Goal: Task Accomplishment & Management: Use online tool/utility

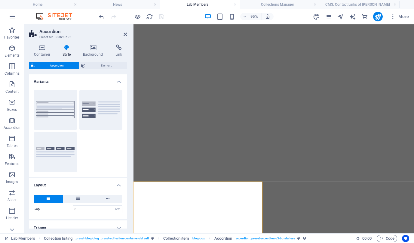
select select "rem"
select select "px"
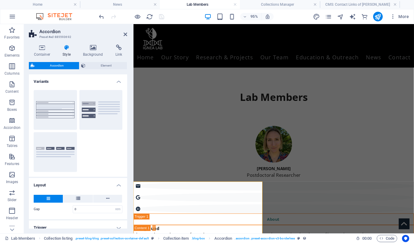
scroll to position [46, 0]
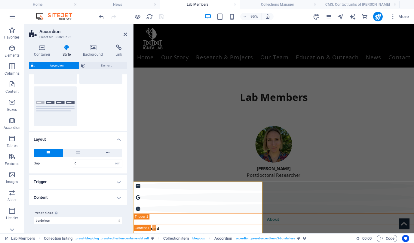
click at [62, 198] on h4 "Content" at bounding box center [78, 197] width 98 height 14
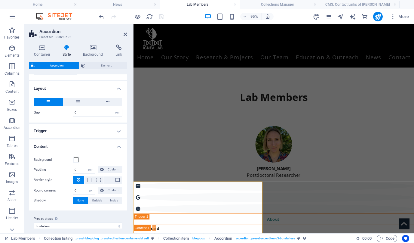
scroll to position [102, 0]
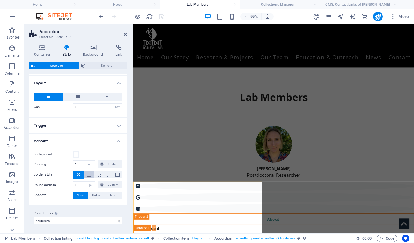
click at [89, 174] on span at bounding box center [89, 174] width 4 height 4
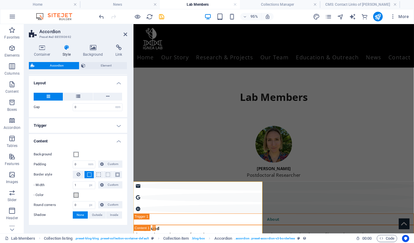
scroll to position [122, 0]
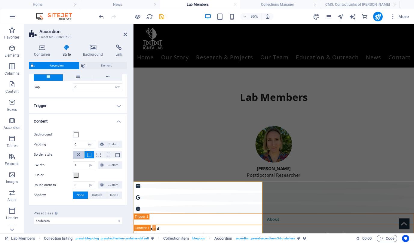
click at [81, 151] on button at bounding box center [78, 155] width 11 height 8
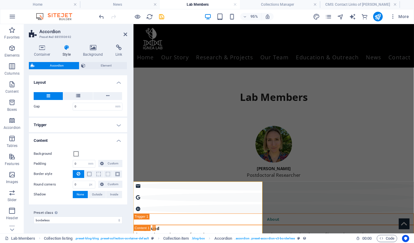
scroll to position [102, 0]
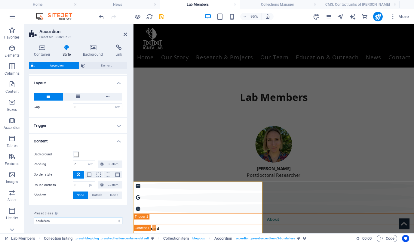
click at [48, 221] on select "tabs default border borderless Add preset class" at bounding box center [78, 220] width 89 height 7
click at [34, 217] on select "tabs default border borderless Add preset class" at bounding box center [78, 220] width 89 height 7
select select "preset-accordion-v3-border"
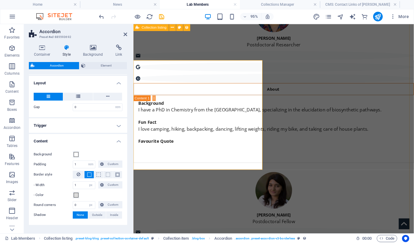
scroll to position [138, 0]
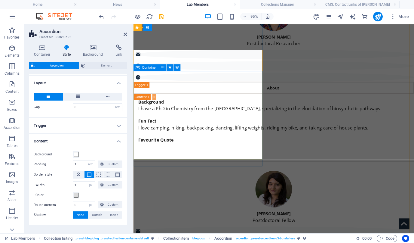
type input "0"
select select "preset-accordion-v3-borderless"
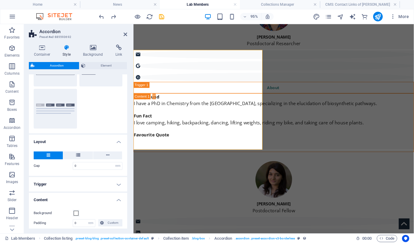
scroll to position [0, 0]
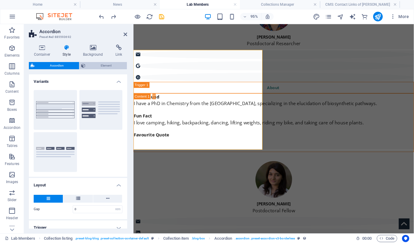
click at [102, 67] on span "Element" at bounding box center [106, 65] width 38 height 7
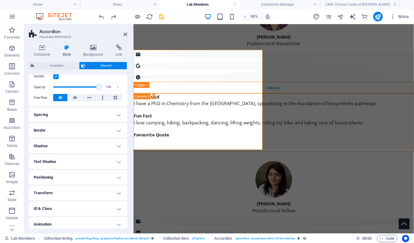
scroll to position [100, 0]
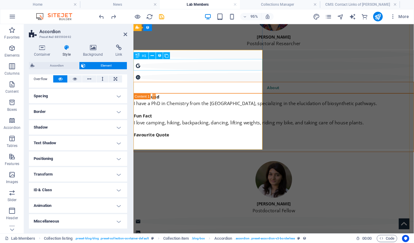
click at [186, 85] on div "About" at bounding box center [280, 91] width 295 height 12
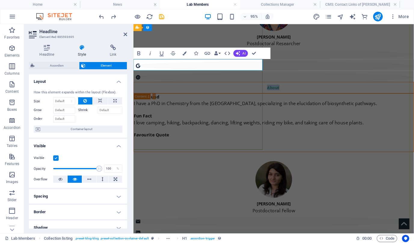
click at [187, 85] on link "About" at bounding box center [281, 90] width 295 height 11
click at [218, 85] on link "[About" at bounding box center [281, 90] width 295 height 11
click at [194, 85] on link "[About]" at bounding box center [281, 90] width 295 height 11
click at [207, 85] on link "[ About]" at bounding box center [281, 90] width 295 height 11
click at [125, 33] on icon at bounding box center [126, 34] width 4 height 5
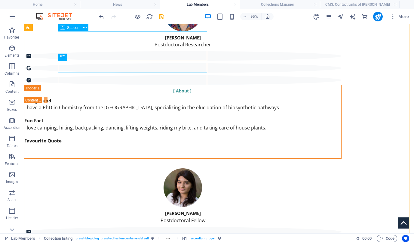
scroll to position [123, 0]
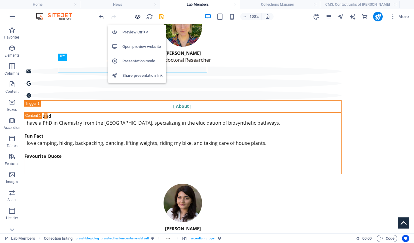
click at [139, 18] on icon "button" at bounding box center [137, 16] width 7 height 7
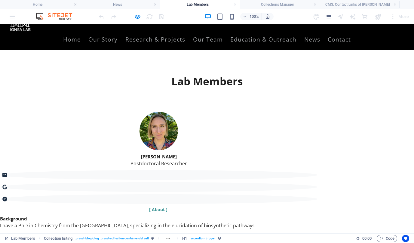
scroll to position [16, 0]
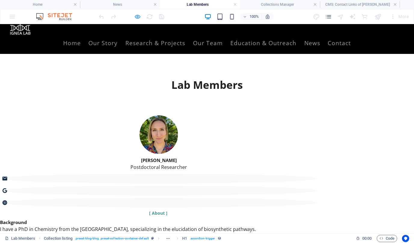
click at [136, 18] on icon "button" at bounding box center [137, 16] width 7 height 7
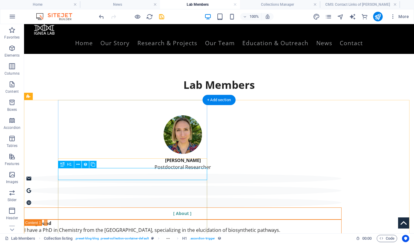
click at [151, 207] on div "[ About ]" at bounding box center [182, 213] width 317 height 12
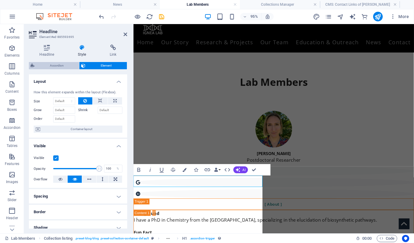
click at [62, 67] on span "Accordion" at bounding box center [56, 65] width 41 height 7
select select "rem"
select select "px"
select select "rem"
select select "px"
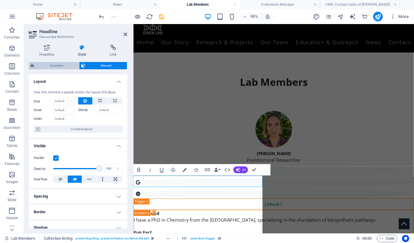
select select "px"
select select "rem"
select select "px"
select select "preset-accordion-v3-borderless"
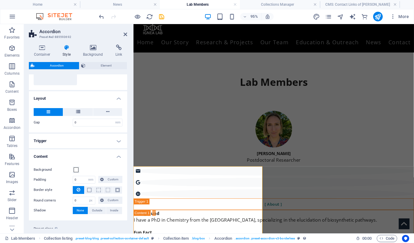
scroll to position [102, 0]
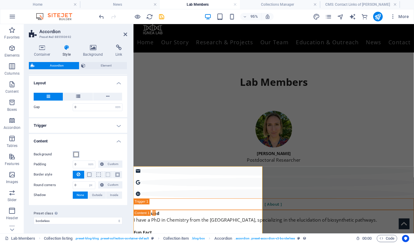
click at [74, 154] on span at bounding box center [76, 154] width 5 height 5
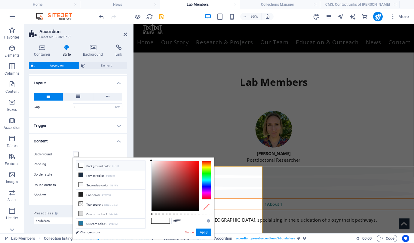
click at [74, 154] on span at bounding box center [76, 154] width 5 height 5
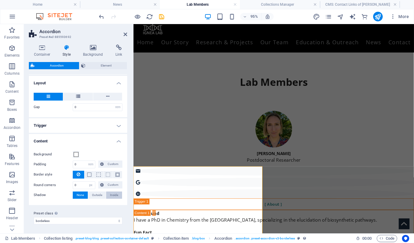
click at [112, 193] on span "Inside" at bounding box center [114, 194] width 8 height 7
type input "2"
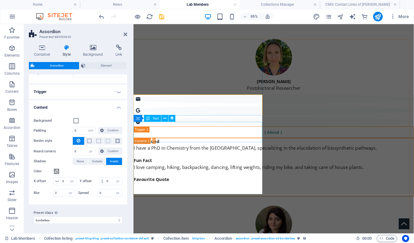
scroll to position [94, 0]
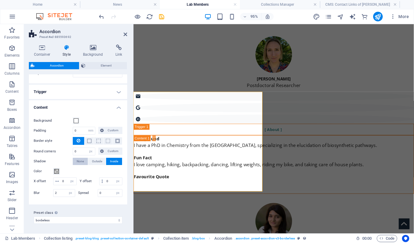
click at [78, 157] on span "None" at bounding box center [80, 160] width 7 height 7
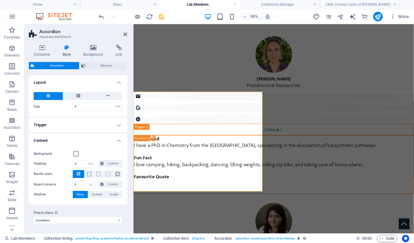
scroll to position [102, 0]
click at [63, 142] on h4 "Content" at bounding box center [78, 139] width 98 height 11
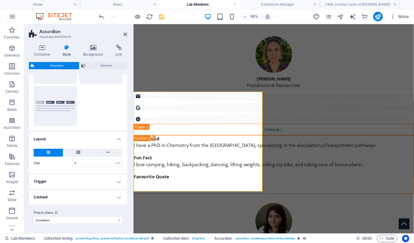
scroll to position [46, 0]
click at [66, 179] on h4 "Trigger" at bounding box center [78, 181] width 98 height 14
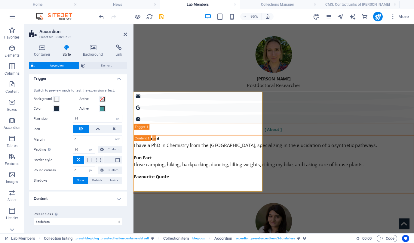
scroll to position [150, 0]
click at [91, 157] on button at bounding box center [88, 158] width 9 height 7
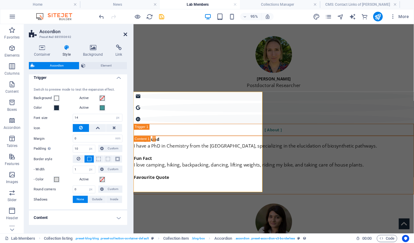
click at [124, 33] on icon at bounding box center [126, 34] width 4 height 5
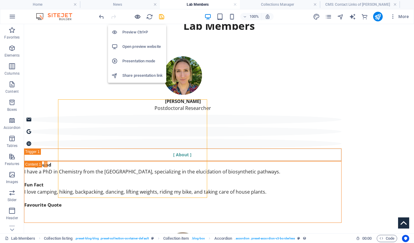
click at [138, 15] on icon "button" at bounding box center [137, 16] width 7 height 7
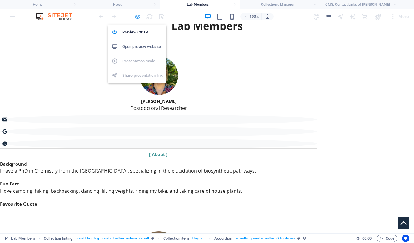
click at [138, 17] on icon "button" at bounding box center [137, 16] width 7 height 7
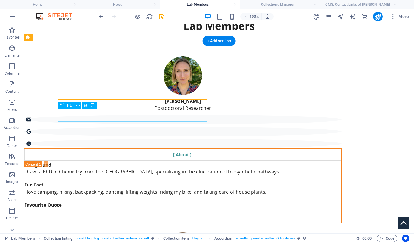
click at [151, 148] on div "[ About ]" at bounding box center [182, 154] width 317 height 13
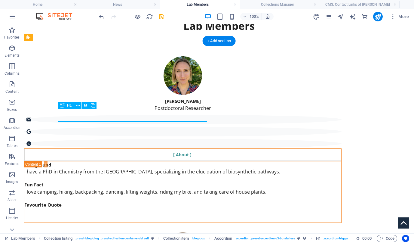
click at [151, 148] on div "[ About ]" at bounding box center [182, 154] width 317 height 13
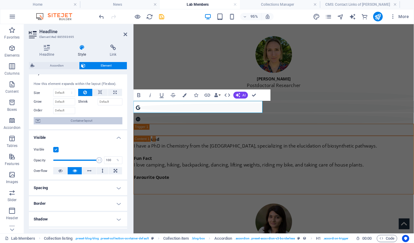
scroll to position [8, 0]
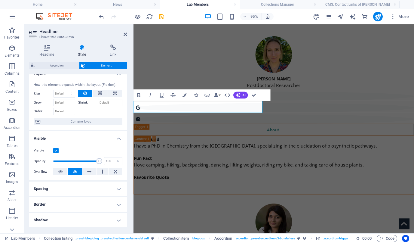
click at [82, 130] on div "How this element expands within the layout (Flexbox). Size Default auto px % 1/…" at bounding box center [78, 104] width 98 height 53
click at [205, 129] on link "About" at bounding box center [281, 135] width 295 height 12
click at [163, 97] on icon "button" at bounding box center [161, 95] width 7 height 7
click at [125, 33] on icon at bounding box center [126, 34] width 4 height 5
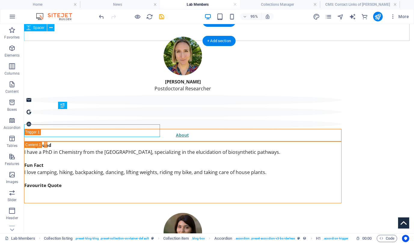
scroll to position [75, 0]
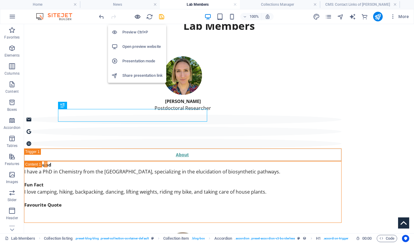
click at [135, 17] on icon "button" at bounding box center [137, 16] width 7 height 7
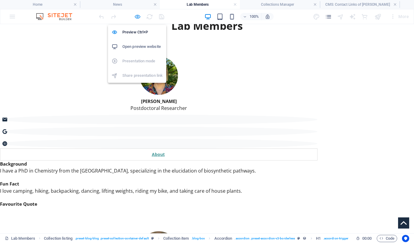
click at [138, 18] on icon "button" at bounding box center [137, 16] width 7 height 7
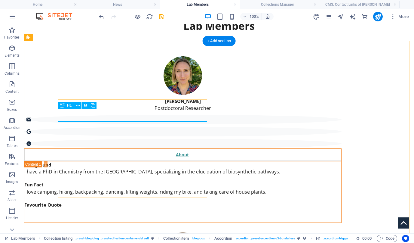
click at [155, 148] on div "About" at bounding box center [182, 154] width 317 height 13
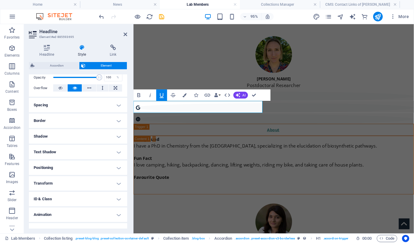
scroll to position [97, 0]
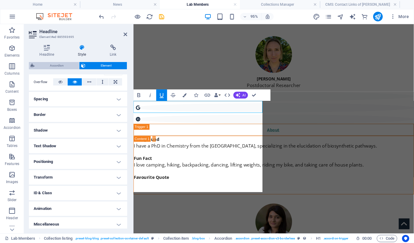
click at [53, 64] on span "Accordion" at bounding box center [56, 65] width 41 height 7
select select "rem"
select select "px"
select select "rem"
select select "px"
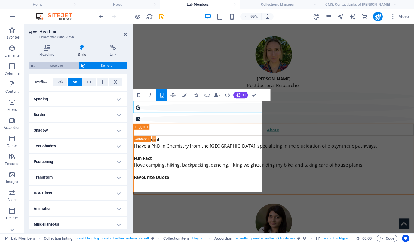
select select "px"
select select "preset-accordion-v3-borderless"
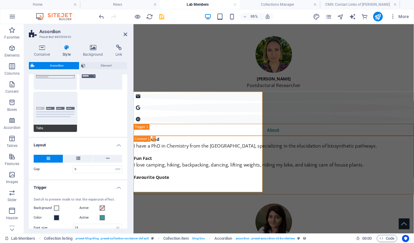
scroll to position [169, 0]
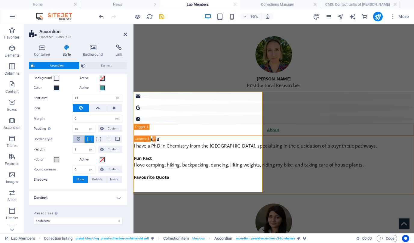
click at [78, 137] on icon at bounding box center [79, 138] width 4 height 7
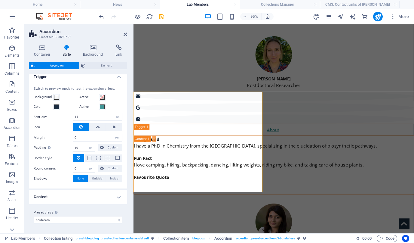
scroll to position [150, 0]
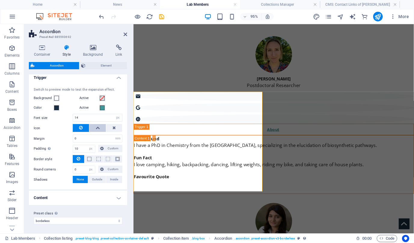
click at [98, 129] on icon at bounding box center [98, 127] width 4 height 7
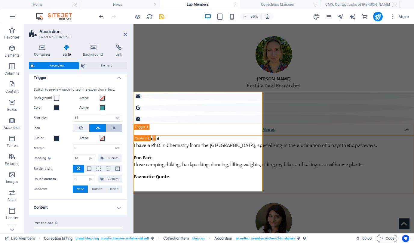
click at [112, 127] on icon at bounding box center [113, 127] width 3 height 7
click at [101, 130] on button at bounding box center [97, 128] width 17 height 8
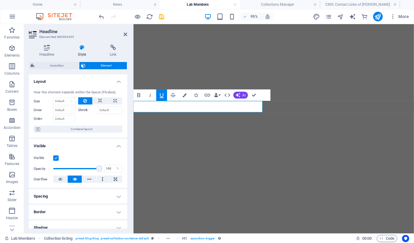
click at [124, 37] on link at bounding box center [126, 34] width 4 height 5
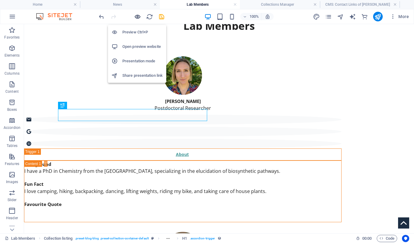
click at [137, 17] on icon "button" at bounding box center [137, 16] width 7 height 7
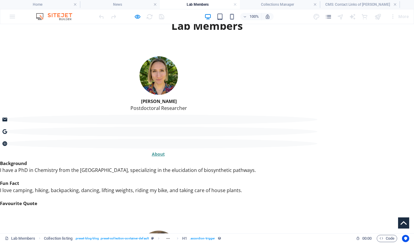
click at [152, 151] on u "About" at bounding box center [158, 154] width 13 height 6
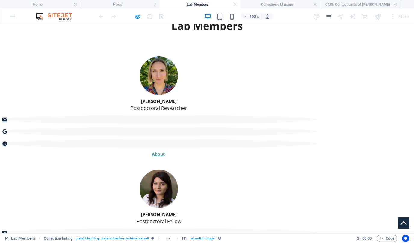
click at [121, 148] on link "About" at bounding box center [158, 153] width 317 height 11
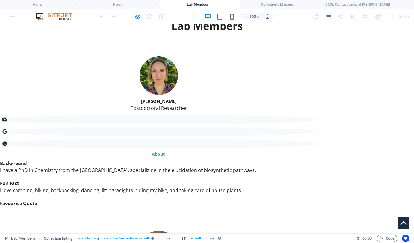
click at [152, 151] on u "About" at bounding box center [158, 154] width 13 height 6
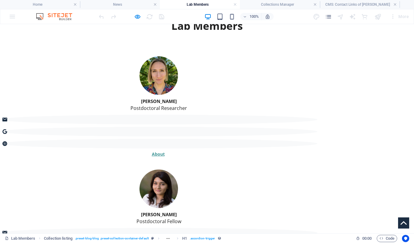
click at [152, 151] on u "About" at bounding box center [158, 154] width 13 height 6
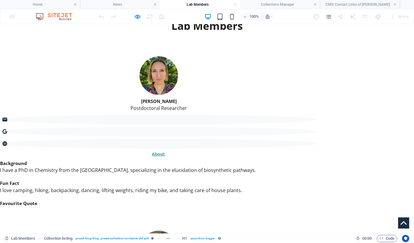
click at [137, 22] on div "100% More" at bounding box center [206, 16] width 413 height 14
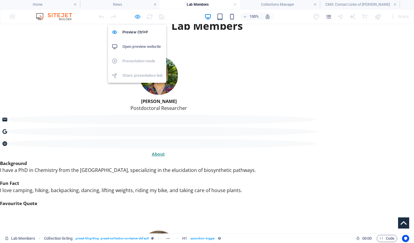
click at [139, 18] on icon "button" at bounding box center [137, 16] width 7 height 7
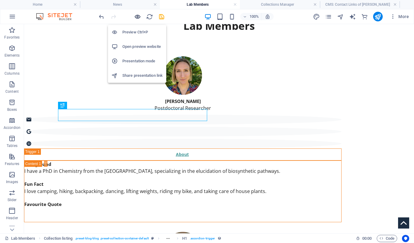
click at [140, 17] on icon "button" at bounding box center [137, 16] width 7 height 7
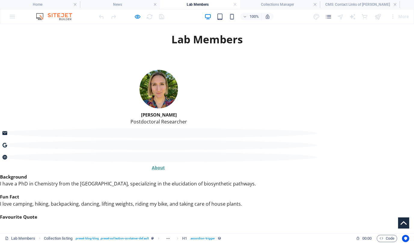
scroll to position [71, 0]
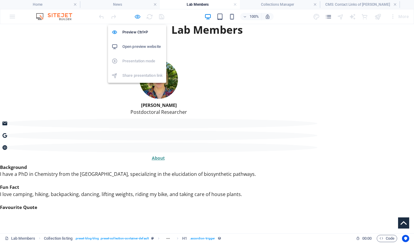
click at [139, 16] on icon "button" at bounding box center [137, 16] width 7 height 7
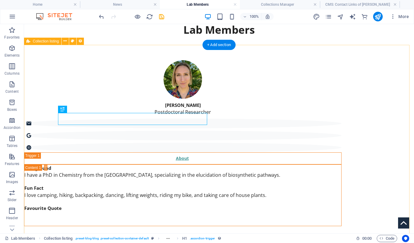
select select "66280f44acd84427e80e40d2"
select select "columns.alumni-or-current_ASC"
select select "rem"
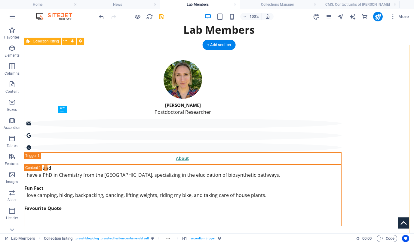
select select "rem"
select select "px"
select select
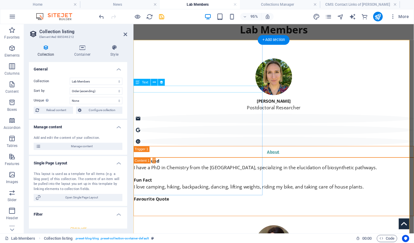
scroll to position [90, 0]
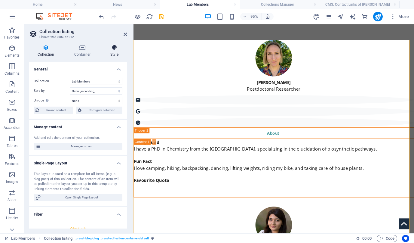
click at [111, 52] on h4 "Style" at bounding box center [115, 50] width 26 height 13
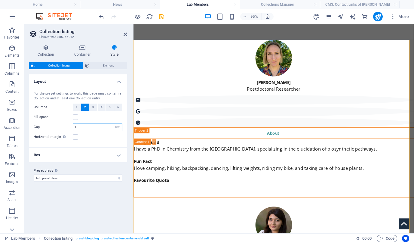
click at [80, 125] on input "1" at bounding box center [97, 126] width 49 height 7
type input "1.5"
select select
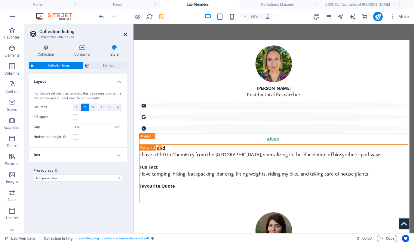
click at [126, 35] on icon at bounding box center [126, 34] width 4 height 5
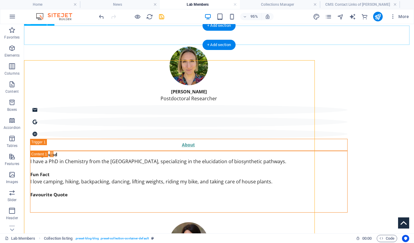
scroll to position [71, 0]
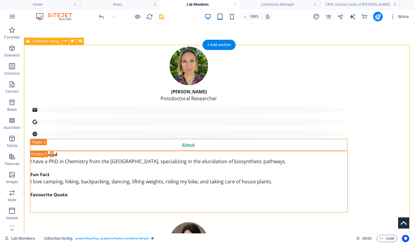
select select "rem"
select select "px"
select select
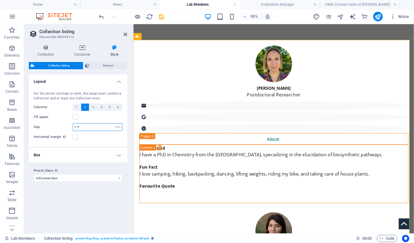
click at [85, 126] on input "1.5" at bounding box center [97, 126] width 49 height 7
type input "1"
select select
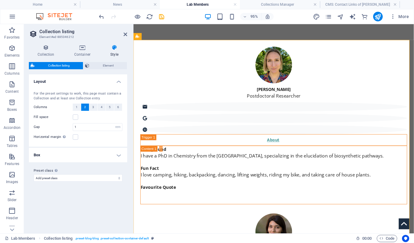
click at [51, 158] on h4 "Box" at bounding box center [78, 155] width 98 height 14
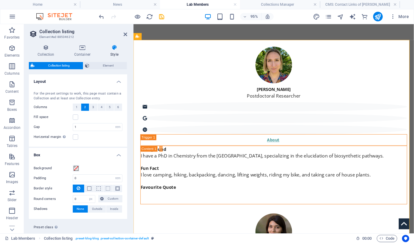
scroll to position [14, 0]
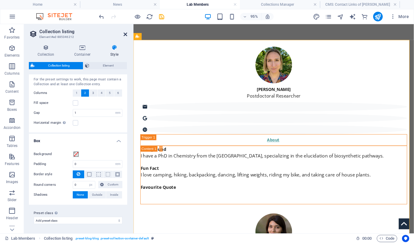
click at [126, 36] on icon at bounding box center [126, 34] width 4 height 5
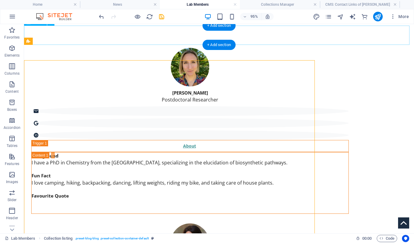
scroll to position [71, 0]
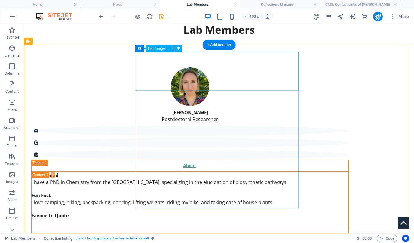
click at [153, 77] on figure at bounding box center [189, 86] width 317 height 38
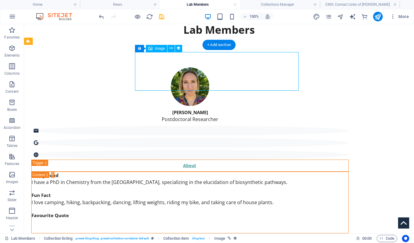
click at [153, 77] on figure at bounding box center [189, 86] width 317 height 38
select select "picture"
select select "rem"
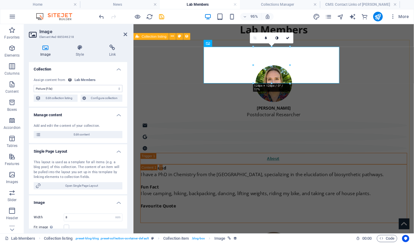
scroll to position [90, 0]
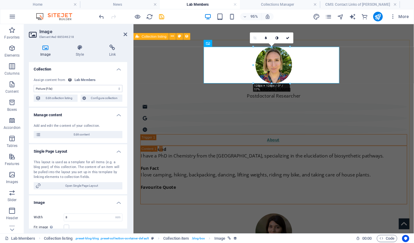
select select "rem"
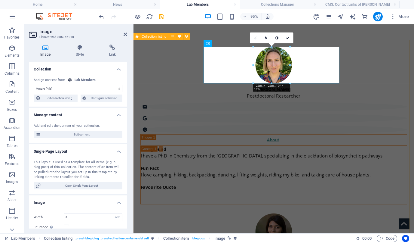
select select "px"
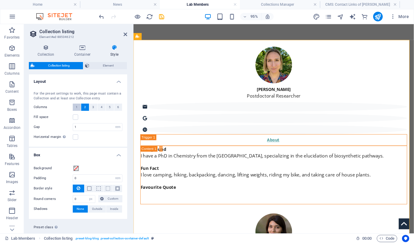
click at [77, 106] on span "1" at bounding box center [77, 106] width 2 height 7
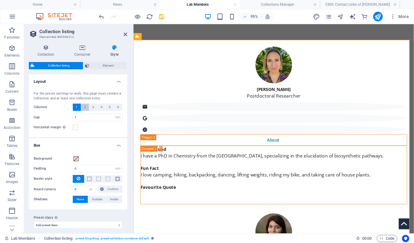
click at [84, 105] on button "2" at bounding box center [85, 106] width 8 height 7
select select
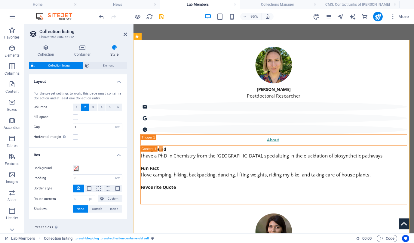
click at [83, 122] on div "For the preset settings to work, this page must contain a Collection and at lea…" at bounding box center [78, 115] width 101 height 61
click at [83, 125] on input "1" at bounding box center [97, 126] width 49 height 7
type input "1.5"
select select
type input "1.5"
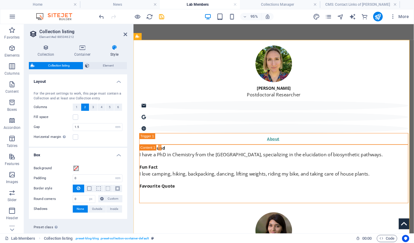
click at [74, 120] on div "Fill space" at bounding box center [78, 116] width 89 height 7
click at [74, 118] on label at bounding box center [75, 116] width 5 height 5
click at [0, 0] on input "Fill space" at bounding box center [0, 0] width 0 height 0
click at [74, 118] on label at bounding box center [75, 116] width 5 height 5
click at [0, 0] on input "Fill space" at bounding box center [0, 0] width 0 height 0
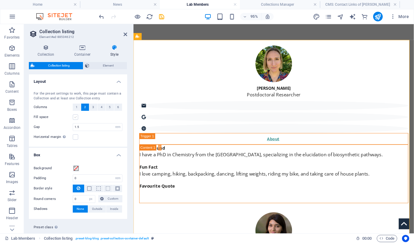
select select
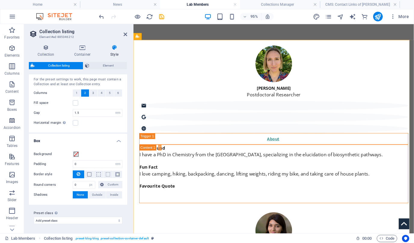
scroll to position [0, 0]
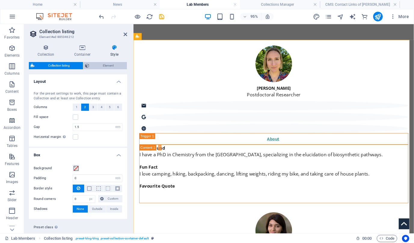
click at [89, 68] on icon at bounding box center [87, 65] width 4 height 7
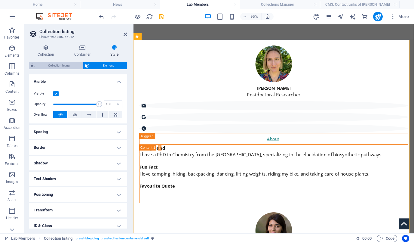
click at [69, 68] on span "Collection listing" at bounding box center [58, 65] width 45 height 7
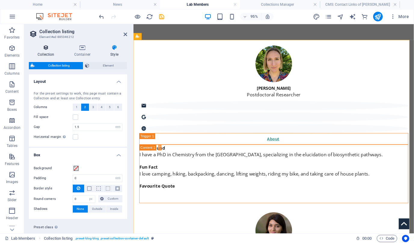
click at [47, 52] on h4 "Collection" at bounding box center [47, 50] width 37 height 13
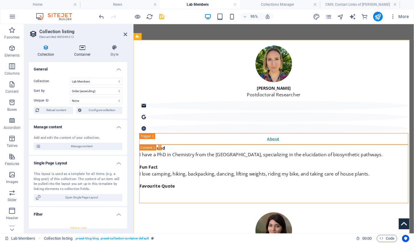
click at [81, 50] on icon at bounding box center [83, 47] width 34 height 6
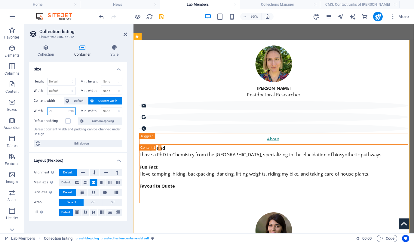
click at [57, 109] on input "70" at bounding box center [61, 110] width 28 height 7
type input "68"
click at [125, 34] on icon at bounding box center [126, 34] width 4 height 5
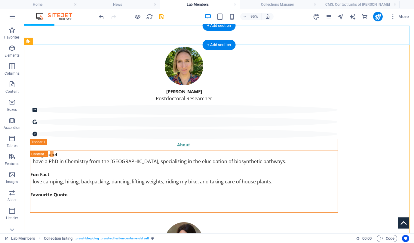
scroll to position [71, 0]
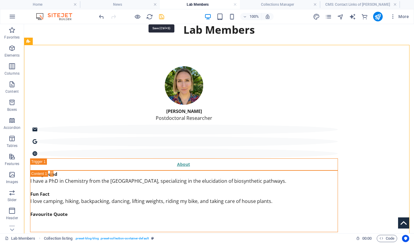
drag, startPoint x: 161, startPoint y: 18, endPoint x: 114, endPoint y: 41, distance: 53.0
click at [161, 18] on icon "save" at bounding box center [161, 16] width 7 height 7
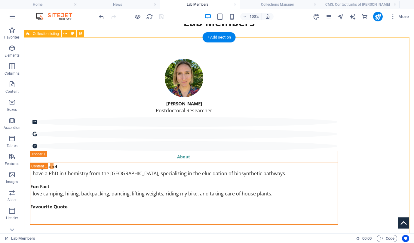
select select "rem"
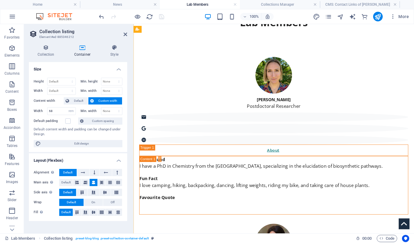
scroll to position [98, 0]
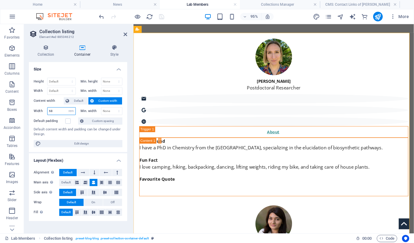
click at [54, 111] on input "68" at bounding box center [61, 110] width 28 height 7
type input "60"
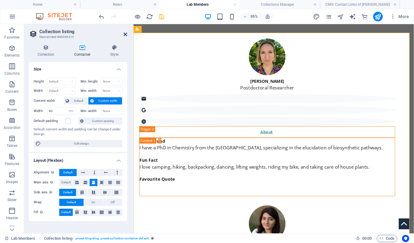
click at [126, 35] on icon at bounding box center [126, 34] width 4 height 5
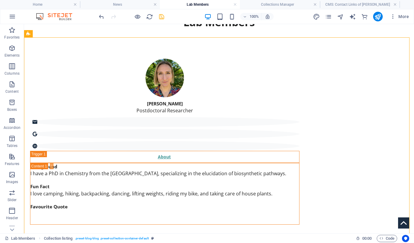
click at [164, 15] on icon "save" at bounding box center [161, 16] width 7 height 7
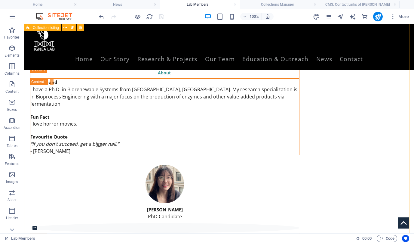
scroll to position [0, 0]
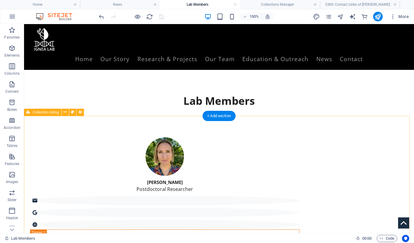
select select "rem"
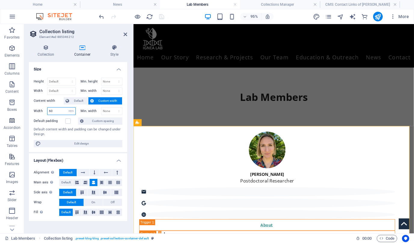
click at [59, 112] on input "60" at bounding box center [61, 110] width 28 height 7
type input "70"
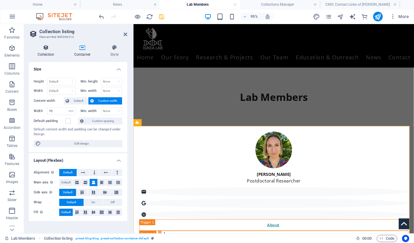
click at [53, 53] on h4 "Collection" at bounding box center [47, 50] width 37 height 13
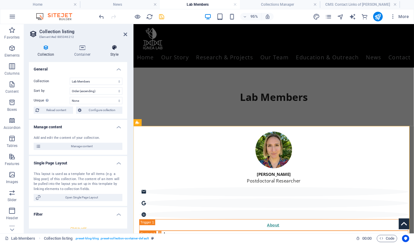
click at [109, 52] on h4 "Style" at bounding box center [115, 50] width 26 height 13
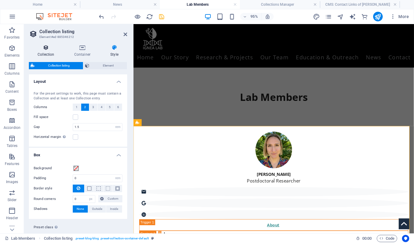
click at [46, 48] on icon at bounding box center [46, 47] width 34 height 6
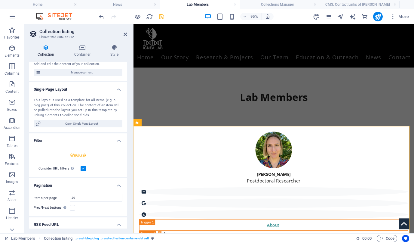
scroll to position [102, 0]
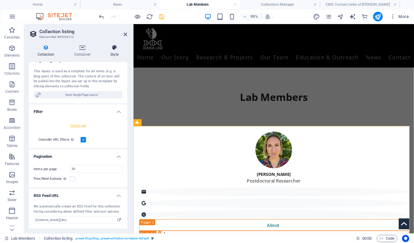
click at [113, 51] on h4 "Style" at bounding box center [115, 50] width 26 height 13
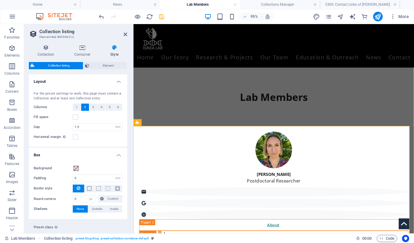
click at [82, 122] on div "For the preset settings to work, this page must contain a Collection and at lea…" at bounding box center [78, 115] width 101 height 61
click at [82, 124] on input "1.5" at bounding box center [97, 126] width 49 height 7
type input "1"
select select
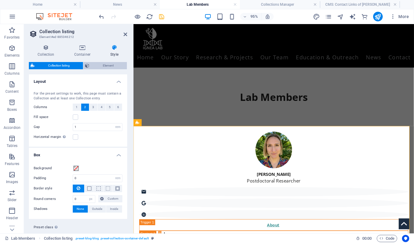
click at [98, 67] on span "Element" at bounding box center [108, 65] width 34 height 7
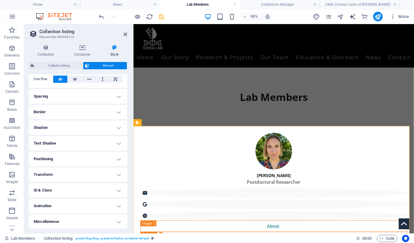
scroll to position [0, 0]
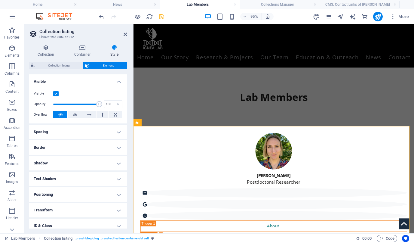
click at [55, 137] on h4 "Spacing" at bounding box center [78, 131] width 98 height 14
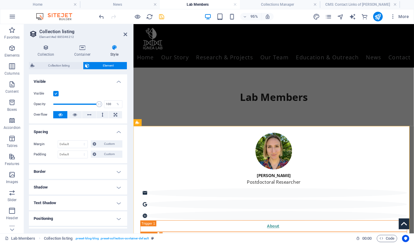
click at [58, 60] on div "Collection Container Style General Collection Alumni Lab Members News Undergrad…" at bounding box center [78, 136] width 98 height 184
click at [54, 74] on div "Collection listing Element Layout How this element expands within the layout (F…" at bounding box center [78, 145] width 98 height 166
click at [54, 66] on span "Collection listing" at bounding box center [58, 65] width 45 height 7
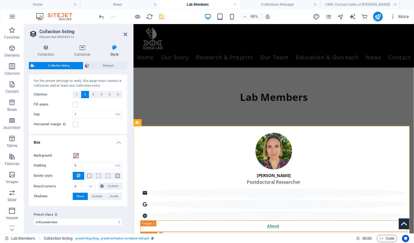
scroll to position [14, 0]
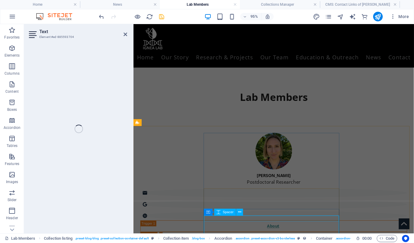
select select "background"
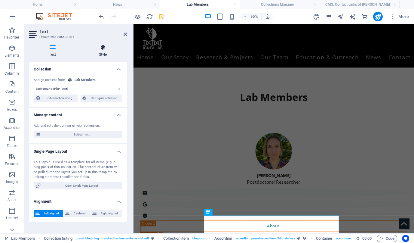
click at [100, 49] on icon at bounding box center [102, 47] width 49 height 6
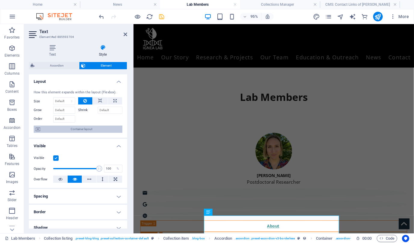
scroll to position [100, 0]
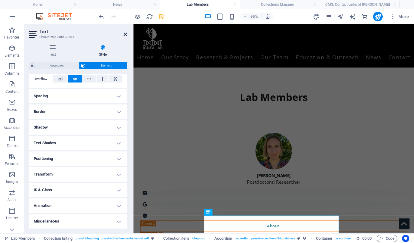
click at [125, 35] on icon at bounding box center [126, 34] width 4 height 5
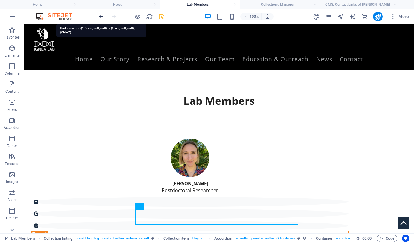
click at [101, 14] on icon "undo" at bounding box center [101, 16] width 7 height 7
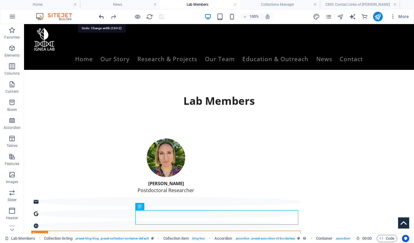
click at [101, 14] on icon "undo" at bounding box center [101, 16] width 7 height 7
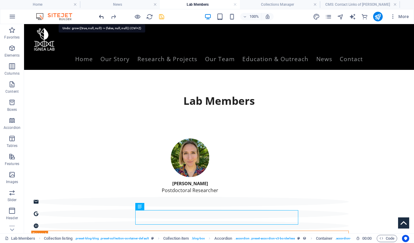
click at [101, 14] on icon "undo" at bounding box center [101, 16] width 7 height 7
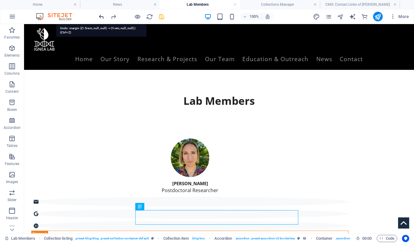
click at [101, 14] on icon "undo" at bounding box center [101, 16] width 7 height 7
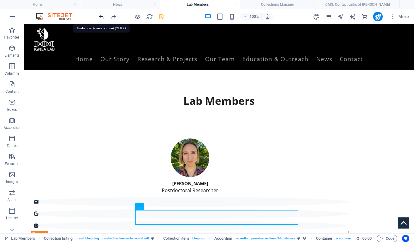
click at [101, 14] on icon "undo" at bounding box center [101, 16] width 7 height 7
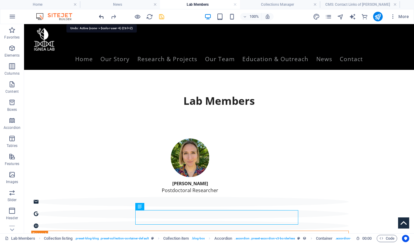
click at [100, 15] on icon "undo" at bounding box center [101, 16] width 7 height 7
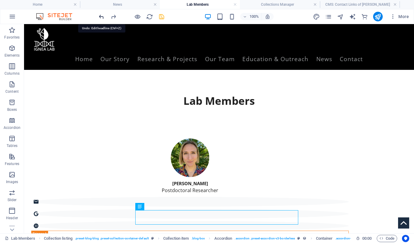
click at [100, 15] on icon "undo" at bounding box center [101, 16] width 7 height 7
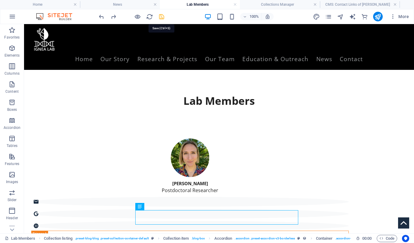
click at [160, 17] on icon "save" at bounding box center [161, 16] width 7 height 7
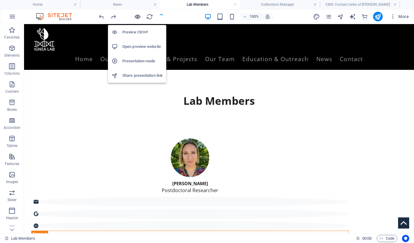
click at [139, 17] on icon "button" at bounding box center [137, 16] width 7 height 7
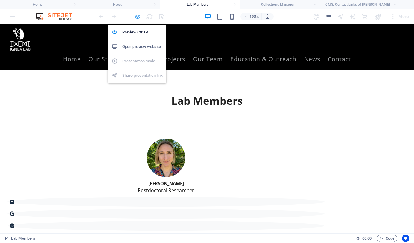
click at [139, 17] on icon "button" at bounding box center [137, 16] width 7 height 7
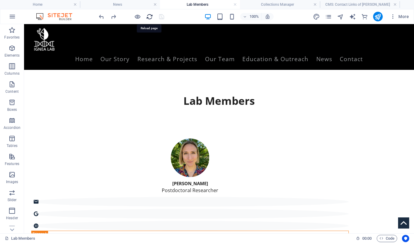
click at [151, 17] on icon "reload" at bounding box center [149, 16] width 7 height 7
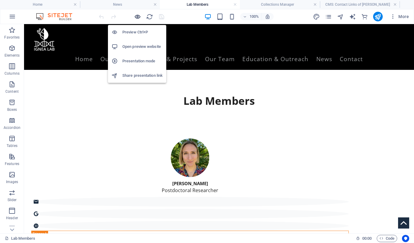
click at [137, 17] on icon "button" at bounding box center [137, 16] width 7 height 7
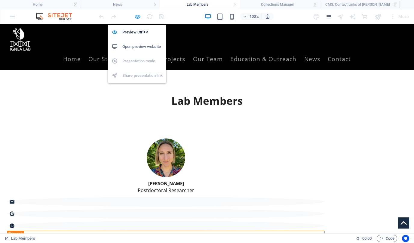
click at [137, 17] on icon "button" at bounding box center [137, 16] width 7 height 7
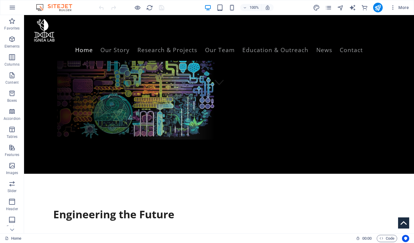
scroll to position [78, 0]
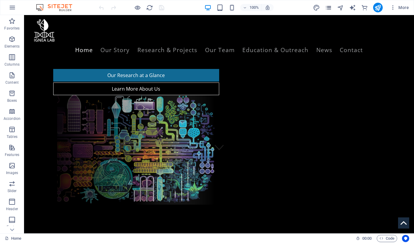
click at [329, 8] on icon "pages" at bounding box center [328, 7] width 7 height 7
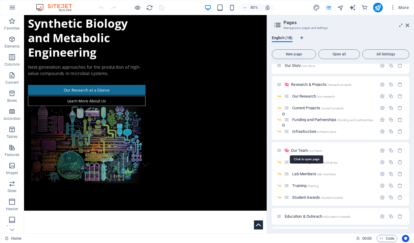
scroll to position [27, 0]
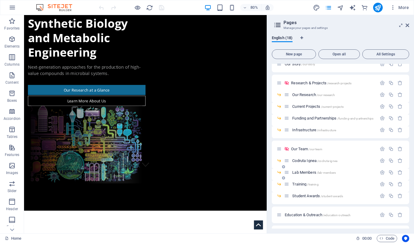
click at [297, 175] on div "Lab Members /lab-members" at bounding box center [330, 172] width 93 height 7
click at [298, 172] on span "Lab Members /lab-members" at bounding box center [314, 172] width 44 height 5
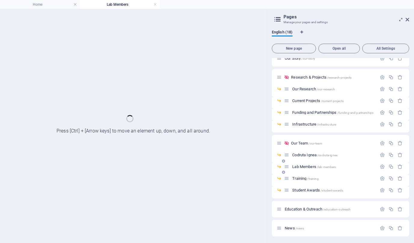
scroll to position [0, 0]
click at [407, 20] on div "Home Lab Members Favorites Elements Columns Content Boxes Accordion Tables Feat…" at bounding box center [207, 126] width 414 height 234
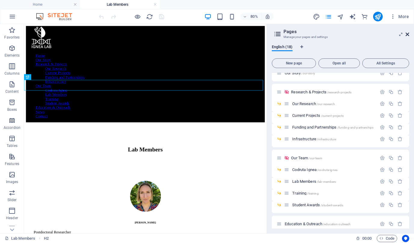
click at [408, 33] on icon at bounding box center [407, 34] width 4 height 5
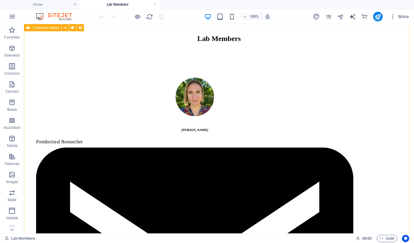
select select "66280f44acd84427e80e40d2"
select select "columns.alumni-or-current_ASC"
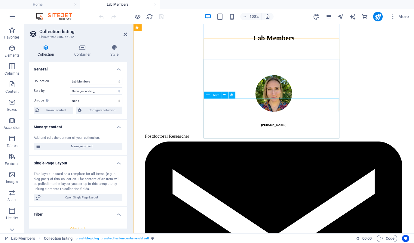
scroll to position [157, 0]
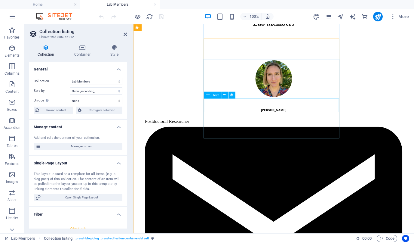
select select "rem"
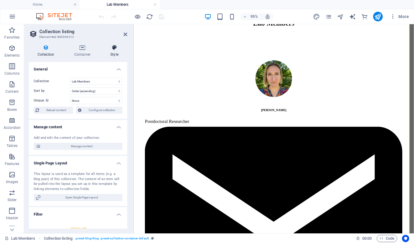
click at [112, 46] on icon at bounding box center [115, 47] width 26 height 6
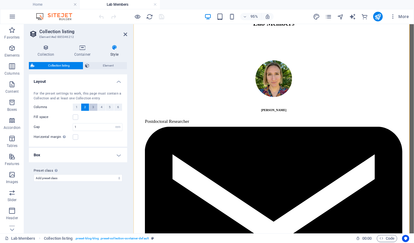
click at [91, 106] on button "3" at bounding box center [93, 106] width 8 height 7
select select
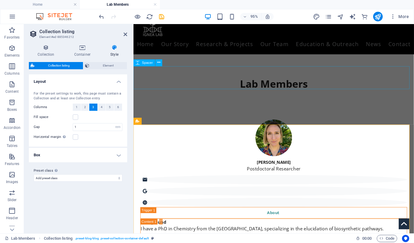
scroll to position [15, 0]
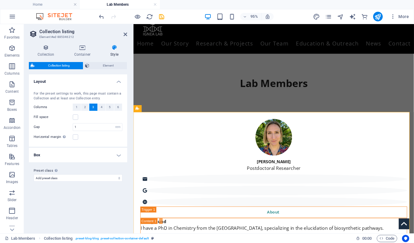
click at [125, 31] on h2 "Collection listing" at bounding box center [83, 31] width 88 height 5
click at [125, 34] on icon at bounding box center [126, 34] width 4 height 5
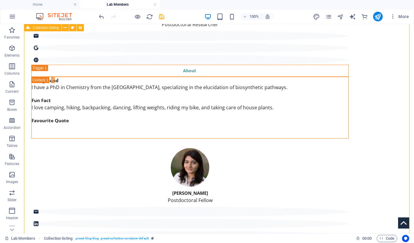
select select "rem"
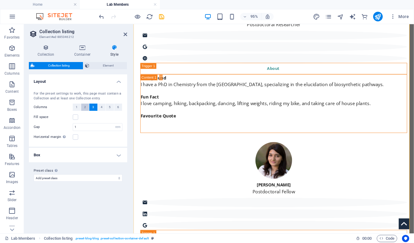
click at [83, 107] on button "2" at bounding box center [85, 106] width 8 height 7
select select
click at [125, 33] on icon at bounding box center [126, 34] width 4 height 5
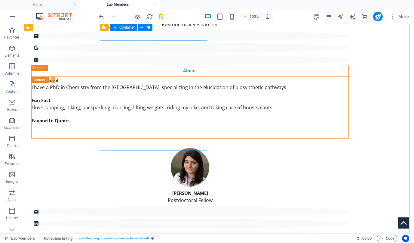
scroll to position [150, 0]
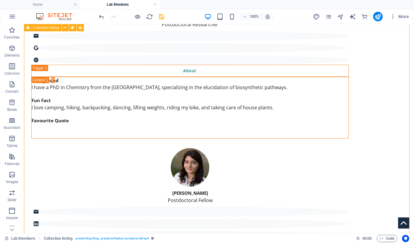
select select "rem"
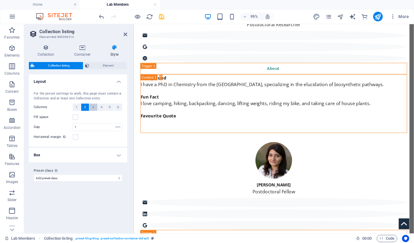
click at [94, 108] on span "3" at bounding box center [93, 106] width 2 height 7
select select
click at [126, 35] on icon at bounding box center [126, 34] width 4 height 5
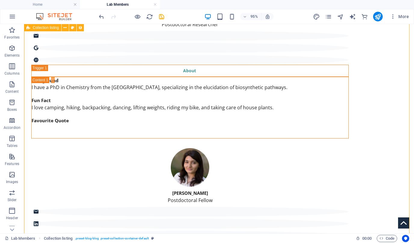
scroll to position [150, 0]
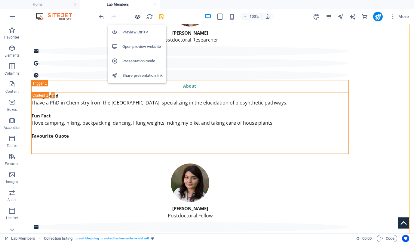
click at [137, 15] on icon "button" at bounding box center [137, 16] width 7 height 7
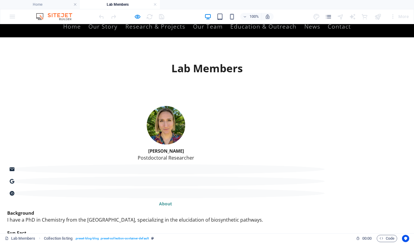
scroll to position [37, 0]
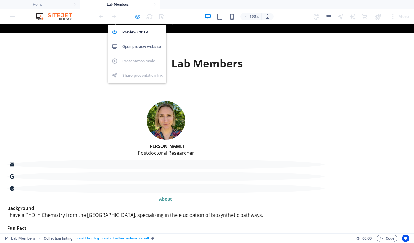
click at [137, 20] on icon "button" at bounding box center [137, 16] width 7 height 7
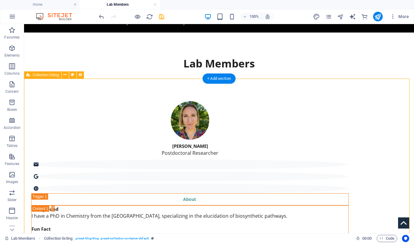
select select "rem"
select select
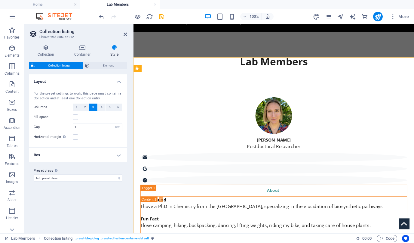
scroll to position [57, 0]
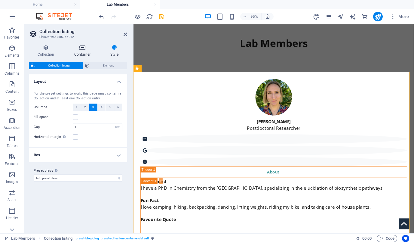
click at [83, 46] on icon at bounding box center [83, 47] width 34 height 6
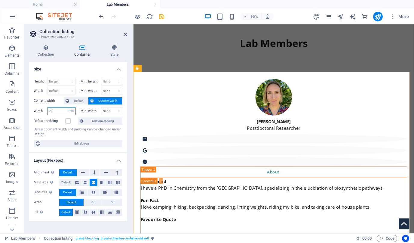
click at [63, 112] on input "70" at bounding box center [61, 110] width 28 height 7
click at [69, 112] on select "Default px rem % em vh vw" at bounding box center [71, 110] width 8 height 7
select select "pcp7ed283s4"
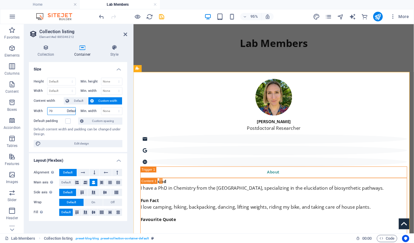
click at [67, 107] on select "Default px rem % em vh vw" at bounding box center [71, 110] width 8 height 7
select select "DISABLED_OPTION_VALUE"
click at [125, 36] on icon at bounding box center [126, 34] width 4 height 5
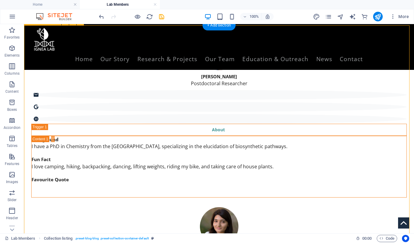
scroll to position [92, 0]
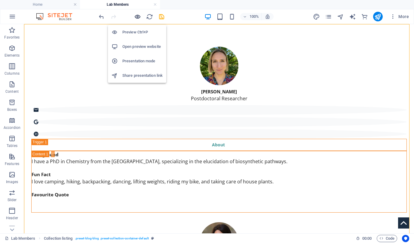
click at [137, 16] on icon "button" at bounding box center [137, 16] width 7 height 7
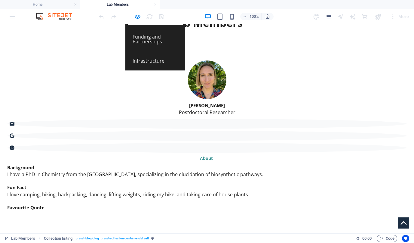
scroll to position [112, 0]
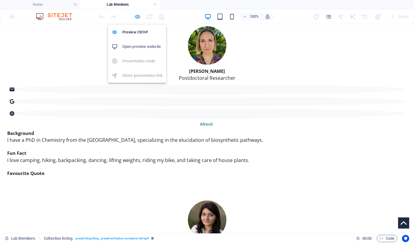
click at [136, 15] on icon "button" at bounding box center [137, 16] width 7 height 7
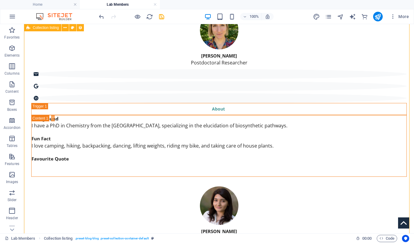
select select "rem"
select select
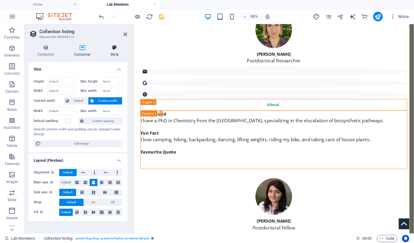
click at [116, 50] on icon at bounding box center [115, 47] width 26 height 6
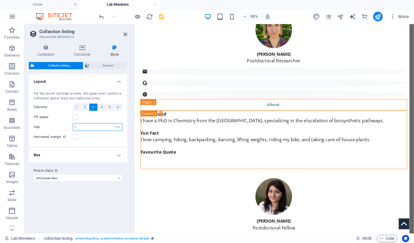
click at [84, 125] on input "1" at bounding box center [97, 126] width 49 height 7
type input "1.5"
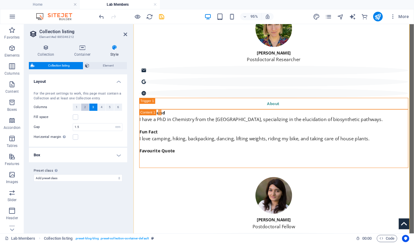
click at [83, 107] on button "2" at bounding box center [85, 106] width 8 height 7
click at [78, 107] on button "1" at bounding box center [77, 106] width 8 height 7
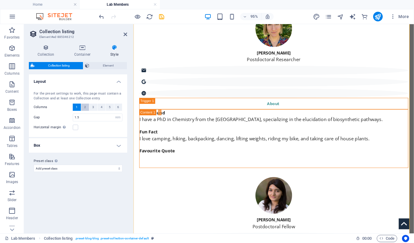
click at [87, 106] on button "2" at bounding box center [85, 106] width 8 height 7
select select
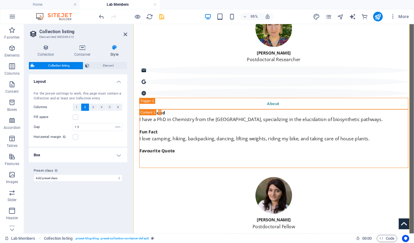
click at [127, 33] on aside "Collection listing Element #ed-885346212 Collection Container Style General Col…" at bounding box center [78, 128] width 109 height 209
click at [126, 34] on icon at bounding box center [126, 34] width 4 height 5
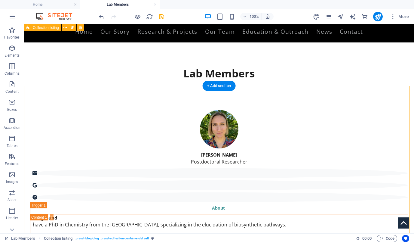
scroll to position [26, 0]
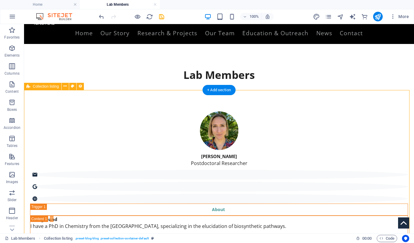
select select "rem"
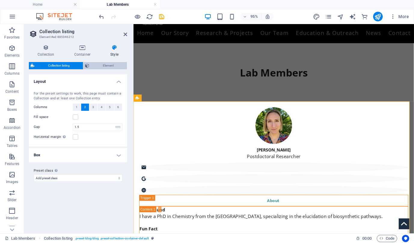
click at [89, 65] on icon at bounding box center [87, 65] width 4 height 7
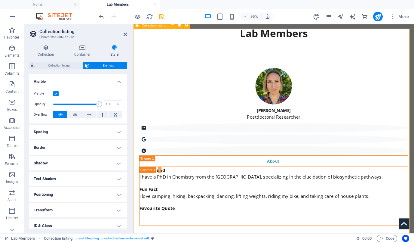
scroll to position [104, 0]
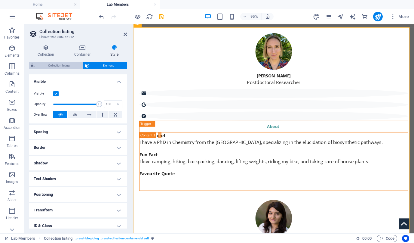
click at [61, 65] on span "Collection listing" at bounding box center [58, 65] width 45 height 7
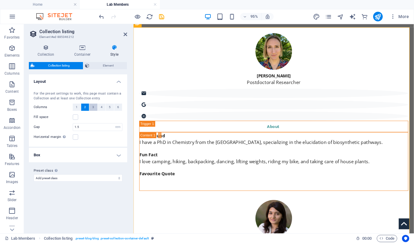
click at [94, 108] on span "3" at bounding box center [93, 106] width 2 height 7
click at [83, 105] on button "2" at bounding box center [85, 106] width 8 height 7
select select
click at [80, 128] on input "1.5" at bounding box center [97, 126] width 49 height 7
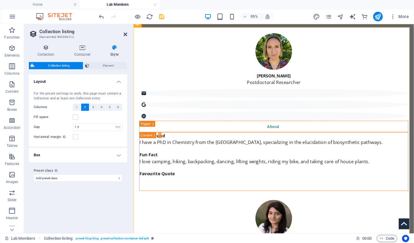
click at [124, 32] on icon at bounding box center [126, 34] width 4 height 5
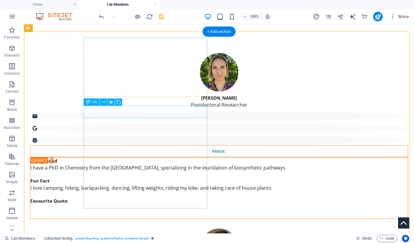
scroll to position [0, 0]
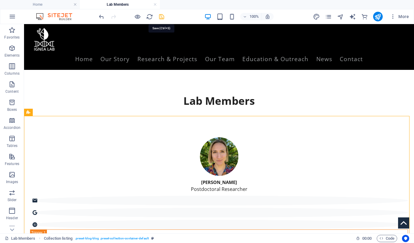
click at [159, 16] on icon "save" at bounding box center [161, 16] width 7 height 7
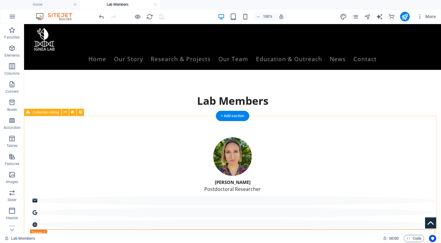
select select "rem"
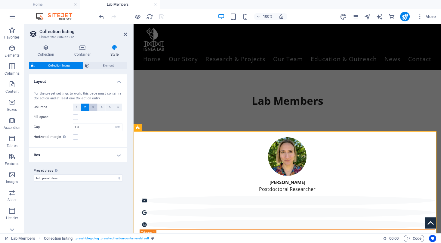
click at [92, 105] on button "3" at bounding box center [93, 106] width 8 height 7
select select
click at [126, 33] on icon at bounding box center [126, 34] width 4 height 5
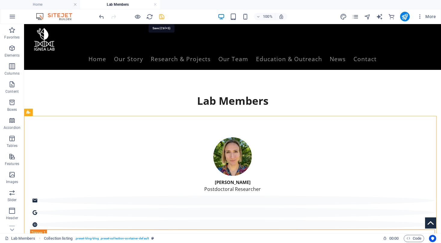
click at [160, 16] on icon "save" at bounding box center [161, 16] width 7 height 7
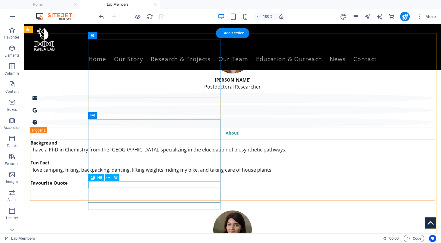
scroll to position [83, 0]
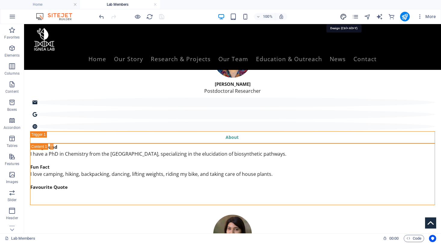
click at [344, 19] on icon "design" at bounding box center [343, 16] width 7 height 7
select select "px"
select select "400"
select select "px"
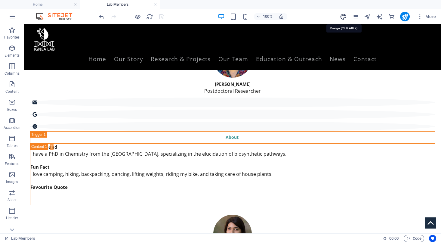
select select "600"
select select "px"
select select "rem"
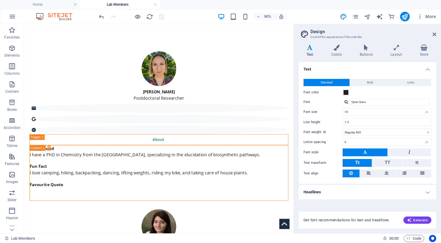
click at [333, 194] on h4 "Headlines" at bounding box center [366, 192] width 137 height 14
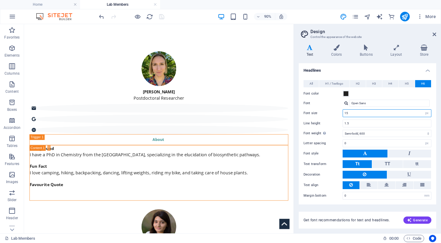
click at [350, 115] on input "15" at bounding box center [387, 112] width 88 height 7
type input "16"
click at [350, 124] on input "1.5" at bounding box center [387, 123] width 88 height 7
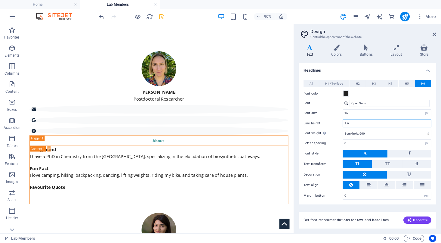
type input "1.6"
click at [324, 117] on div "All H1 / Textlogo H2 H3 H4 H5 H6 Font color Font Open Sans Line height 1.25 Fon…" at bounding box center [367, 139] width 140 height 131
click at [161, 17] on icon "save" at bounding box center [161, 16] width 7 height 7
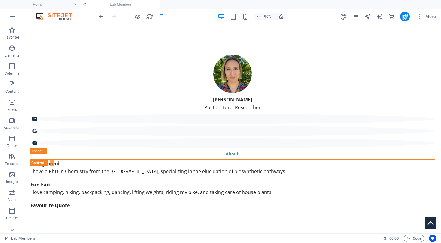
scroll to position [63, 0]
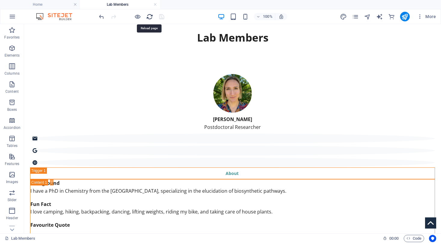
click at [149, 14] on icon "reload" at bounding box center [149, 16] width 7 height 7
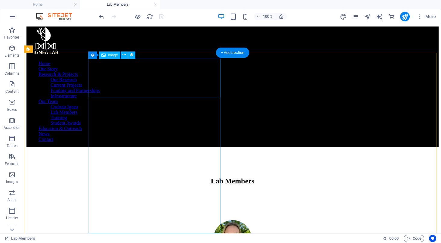
scroll to position [0, 0]
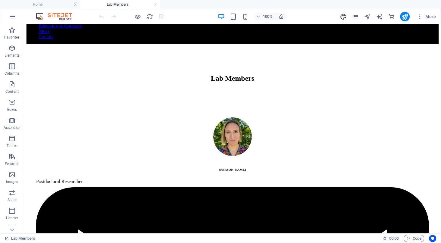
click at [342, 16] on icon "design" at bounding box center [343, 16] width 7 height 7
select select "px"
select select "400"
select select "px"
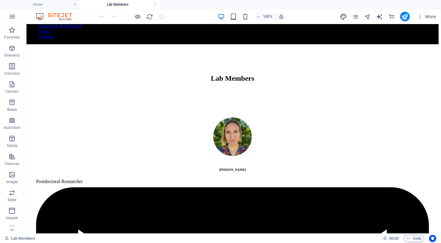
select select "600"
select select "px"
select select "rem"
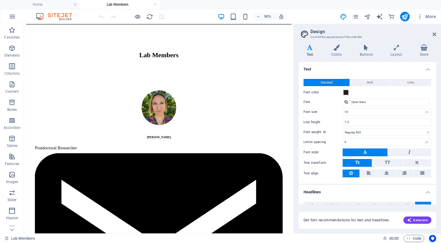
scroll to position [121, 0]
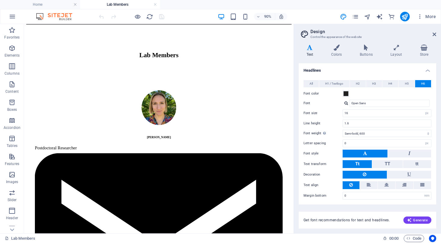
click at [414, 32] on h2 "Design" at bounding box center [373, 31] width 126 height 5
click at [414, 33] on aside "Design Control the appearance of the website Variants Text Colors Buttons Layou…" at bounding box center [366, 128] width 147 height 209
click at [414, 31] on aside "Design Control the appearance of the website Variants Text Colors Buttons Layou…" at bounding box center [366, 128] width 147 height 209
click at [414, 33] on icon at bounding box center [434, 34] width 4 height 5
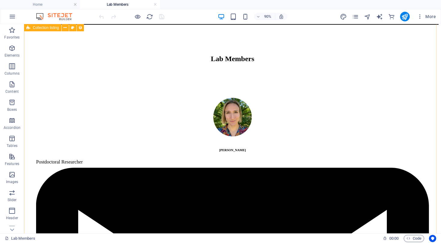
scroll to position [102, 0]
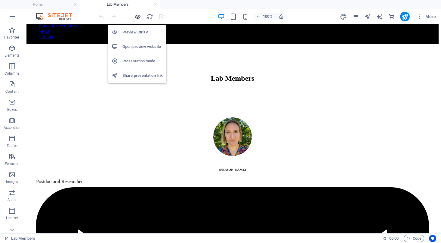
click at [137, 14] on icon "button" at bounding box center [137, 16] width 7 height 7
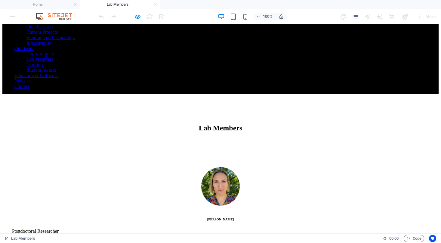
scroll to position [53, 0]
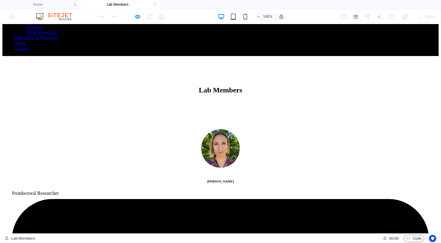
scroll to position [83, 0]
